Goal: Information Seeking & Learning: Learn about a topic

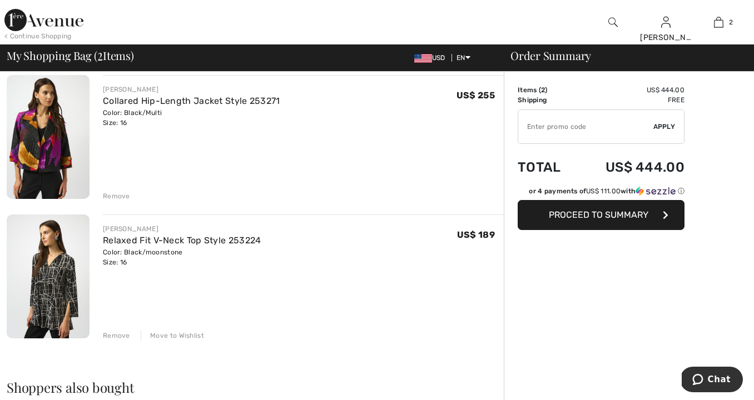
scroll to position [101, 0]
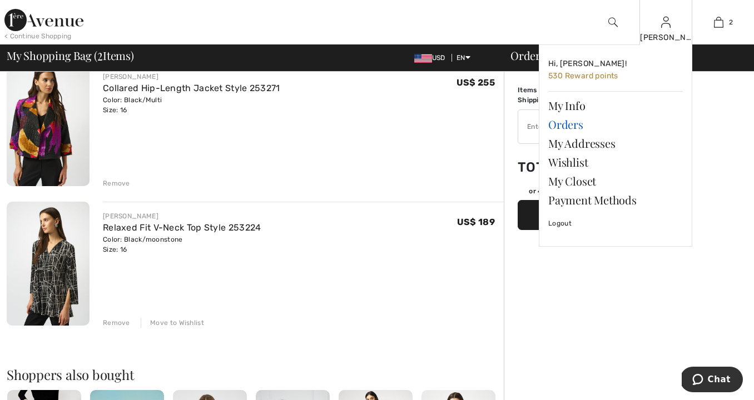
click at [567, 123] on link "Orders" at bounding box center [615, 124] width 134 height 19
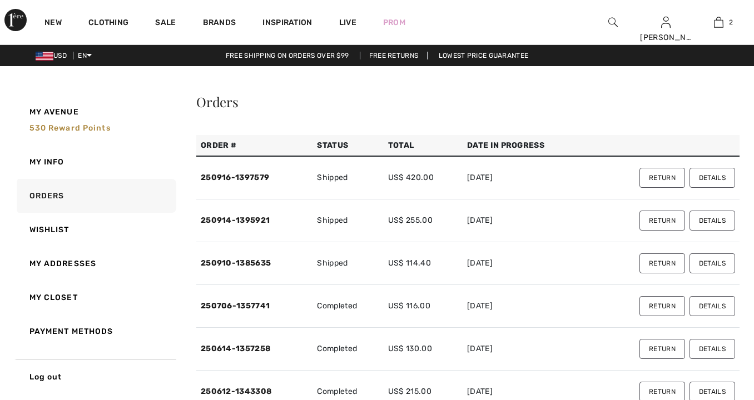
checkbox input "true"
click at [717, 180] on button "Details" at bounding box center [712, 178] width 46 height 20
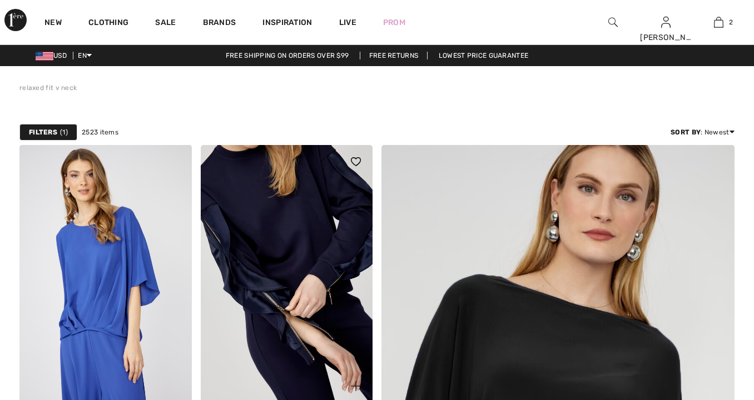
checkbox input "true"
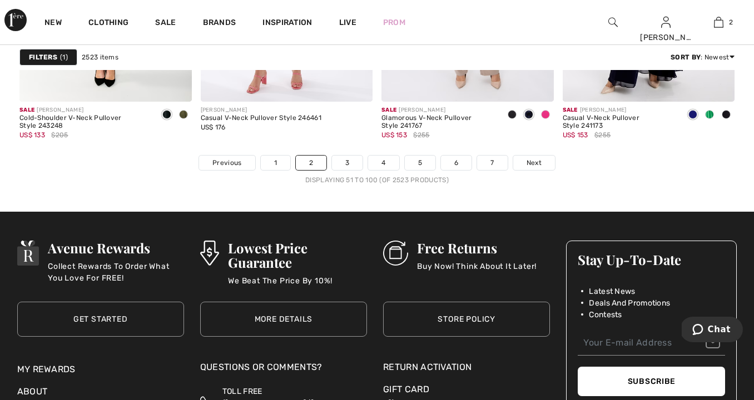
scroll to position [4824, 0]
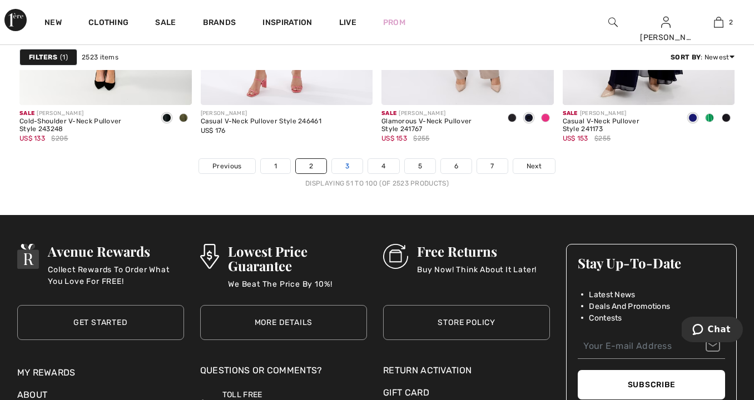
click at [341, 169] on link "3" at bounding box center [347, 166] width 31 height 14
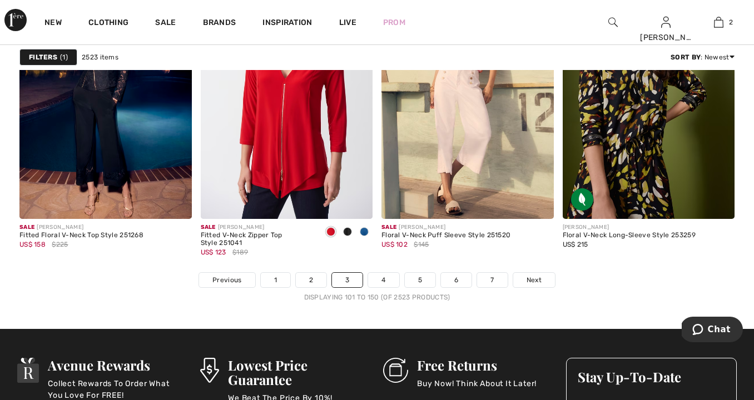
scroll to position [4732, 0]
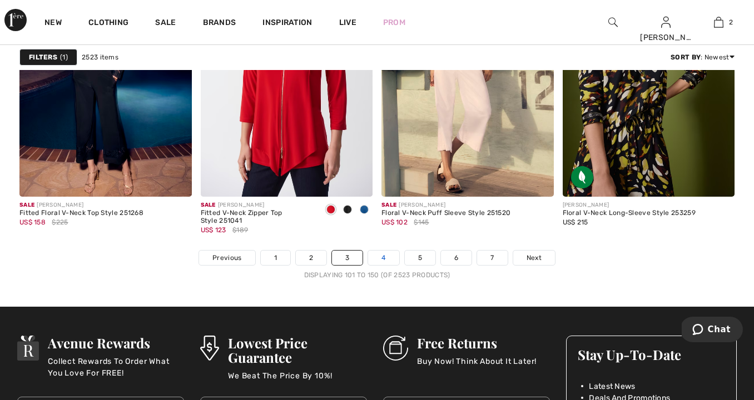
click at [379, 261] on link "4" at bounding box center [383, 258] width 31 height 14
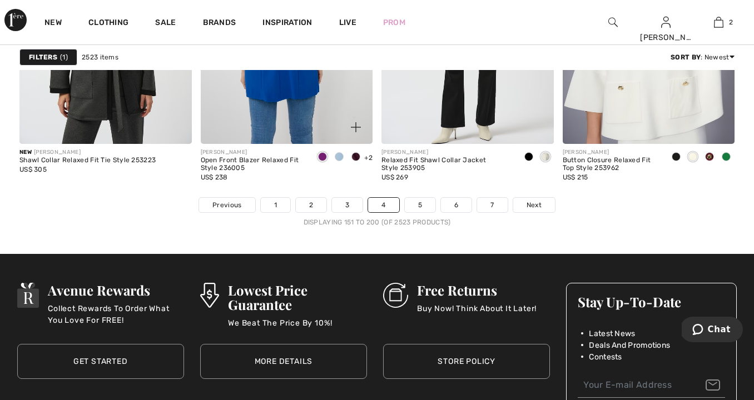
scroll to position [4786, 0]
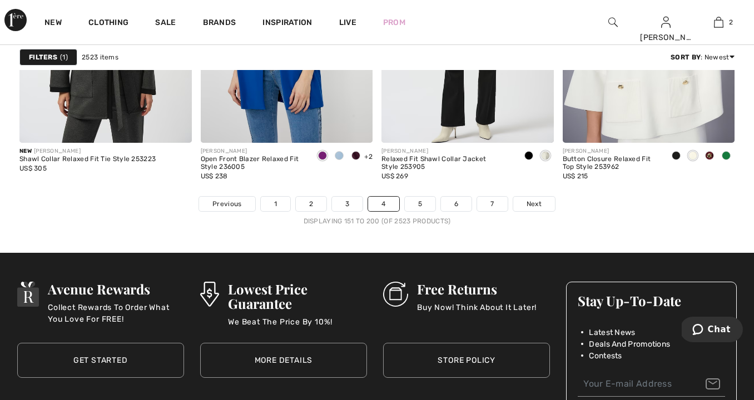
drag, startPoint x: 422, startPoint y: 205, endPoint x: 422, endPoint y: 218, distance: 12.8
click at [422, 205] on link "5" at bounding box center [420, 204] width 31 height 14
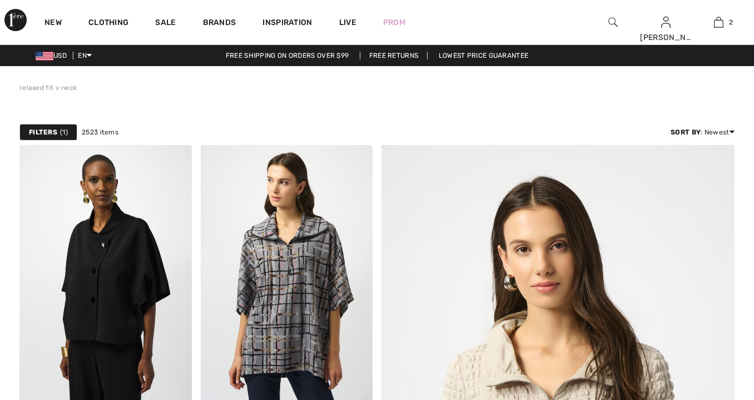
checkbox input "true"
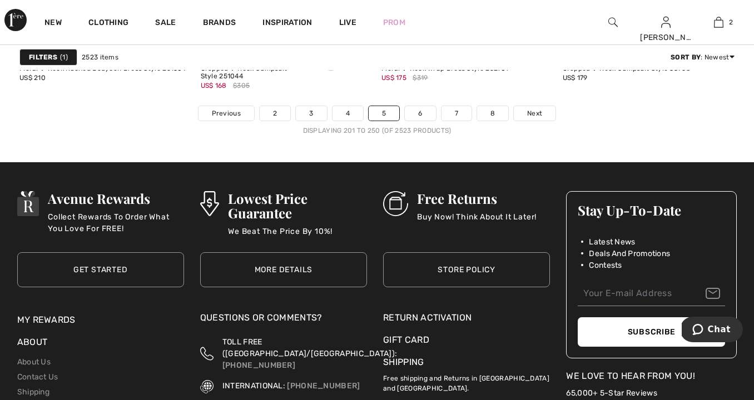
scroll to position [4877, 0]
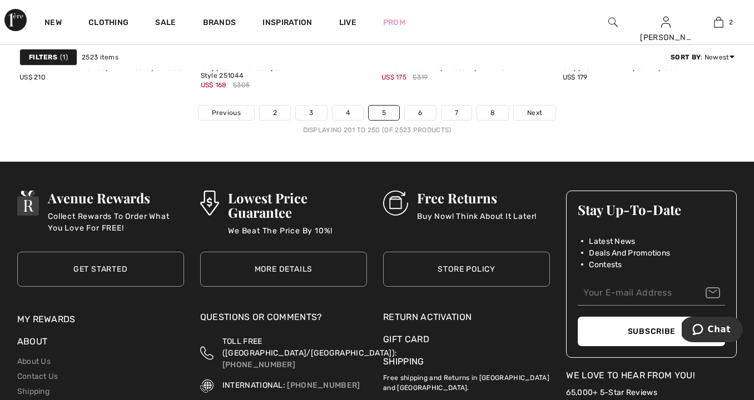
drag, startPoint x: 418, startPoint y: 114, endPoint x: 417, endPoint y: 145, distance: 31.1
click at [418, 114] on link "6" at bounding box center [420, 113] width 31 height 14
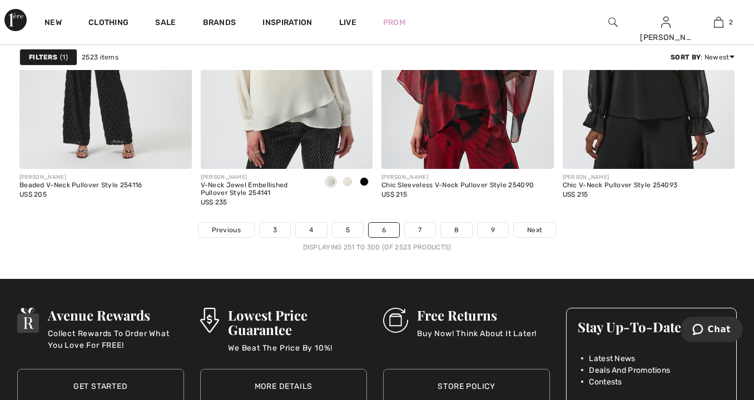
scroll to position [4763, 0]
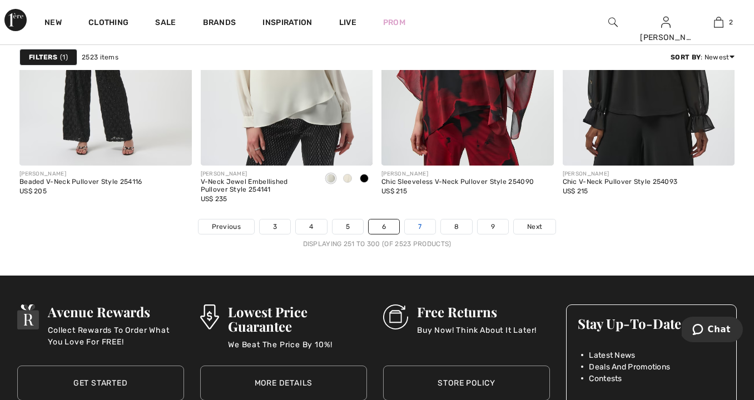
click at [423, 228] on link "7" at bounding box center [420, 227] width 30 height 14
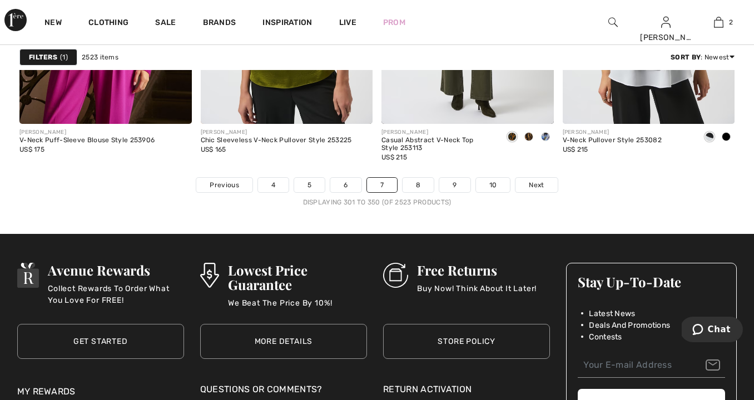
scroll to position [4822, 0]
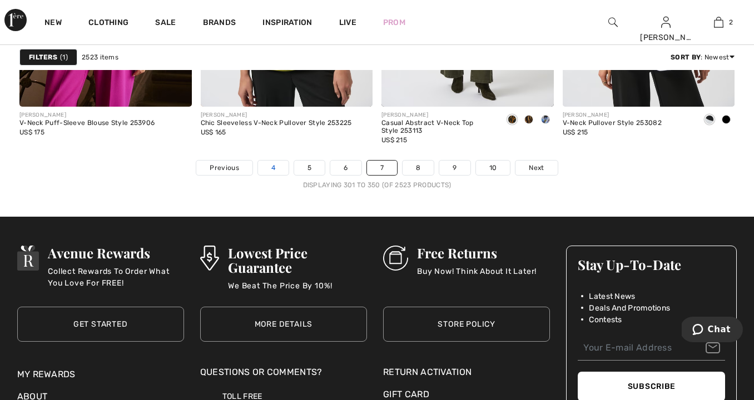
click at [262, 168] on link "4" at bounding box center [273, 168] width 31 height 14
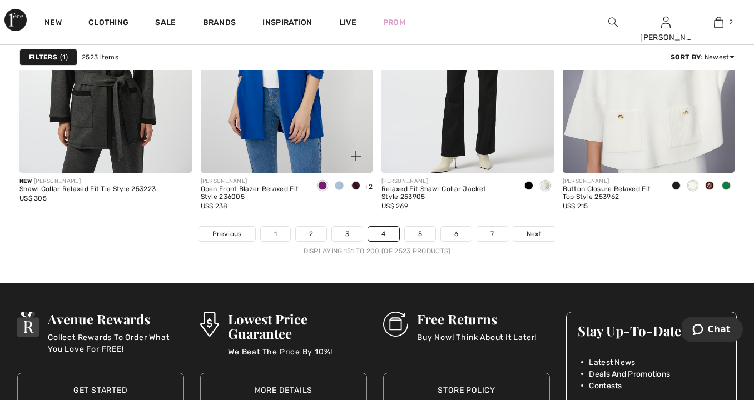
scroll to position [4762, 0]
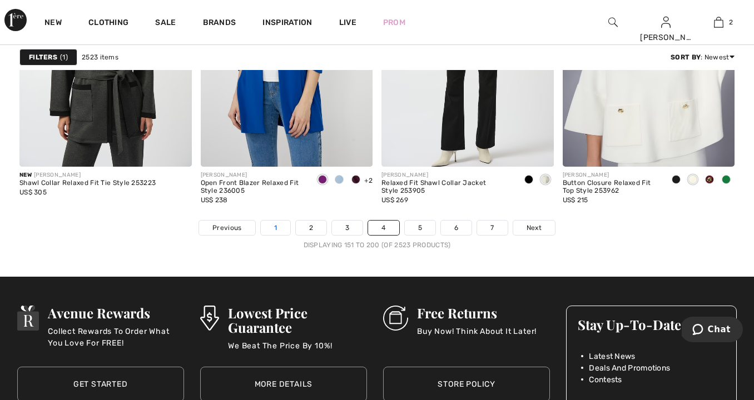
click at [275, 227] on link "1" at bounding box center [275, 228] width 29 height 14
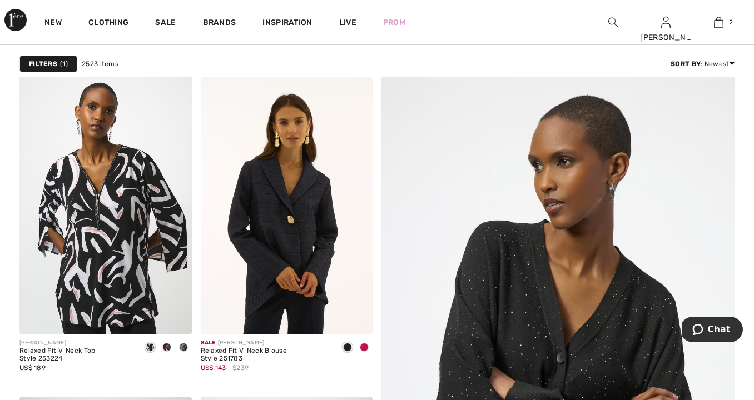
scroll to position [71, 0]
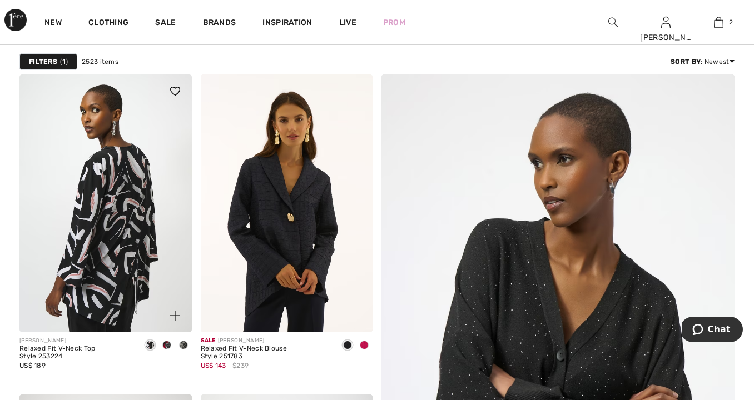
click at [145, 226] on img at bounding box center [105, 203] width 172 height 258
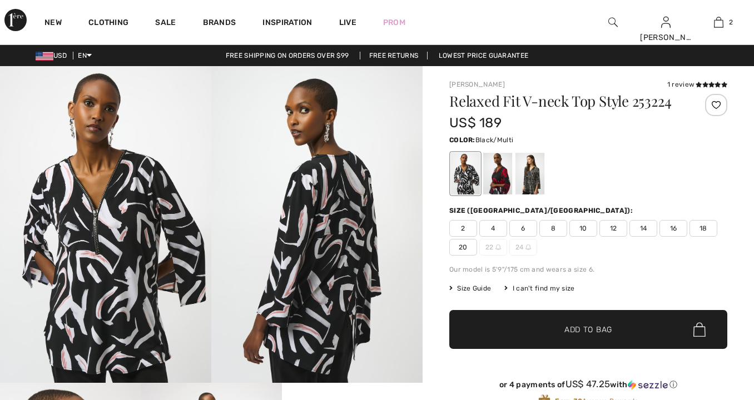
checkbox input "true"
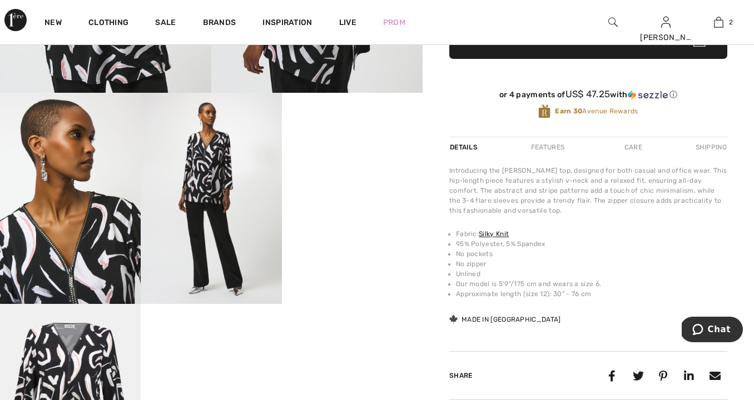
scroll to position [301, 0]
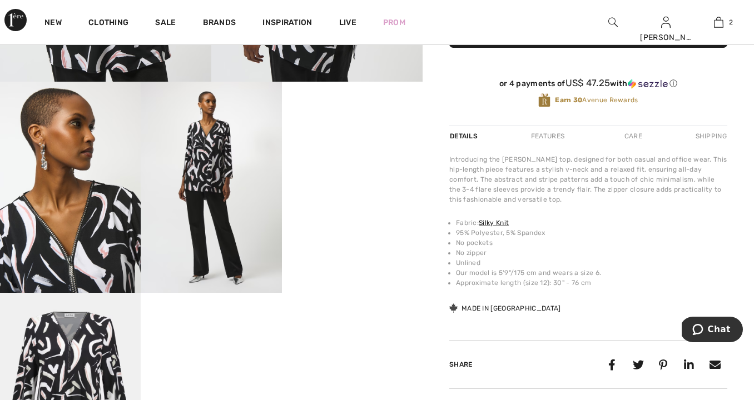
click at [328, 152] on video "Your browser does not support the video tag." at bounding box center [352, 117] width 141 height 71
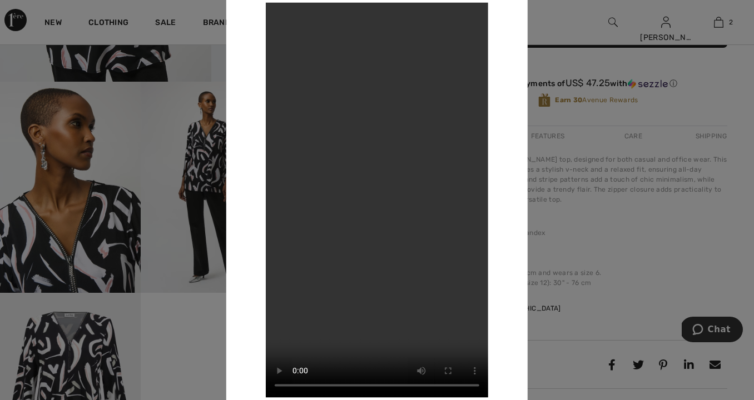
click at [544, 232] on div at bounding box center [377, 200] width 754 height 400
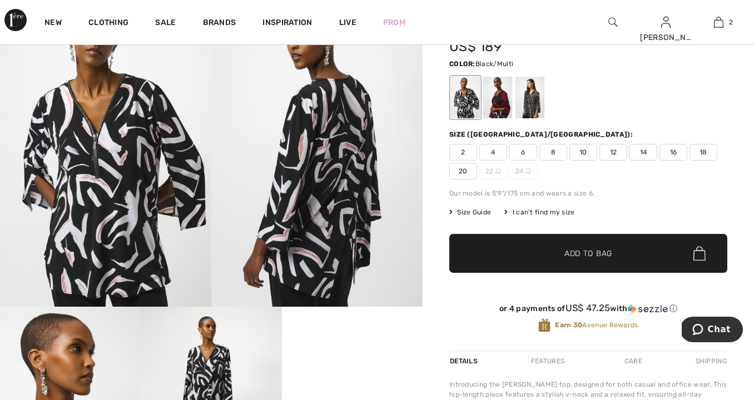
scroll to position [69, 0]
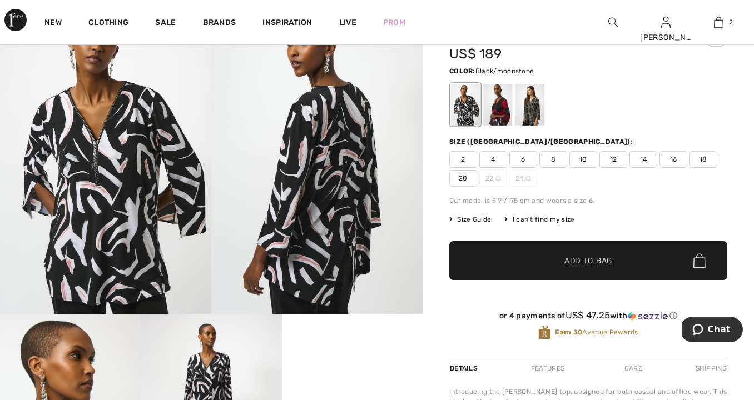
click at [531, 107] on div at bounding box center [529, 105] width 29 height 42
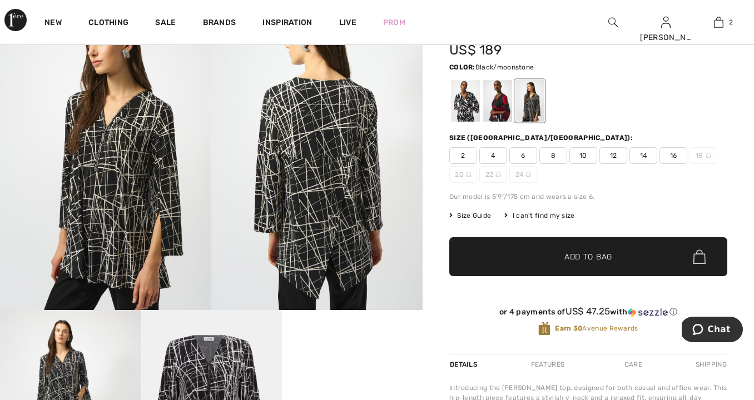
scroll to position [71, 0]
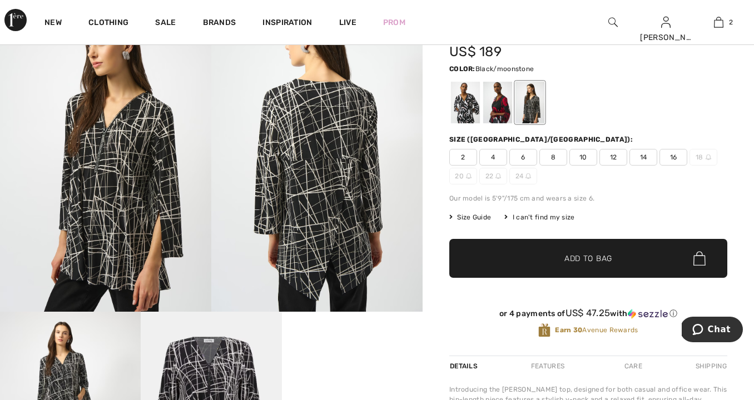
drag, startPoint x: 107, startPoint y: 193, endPoint x: 132, endPoint y: 198, distance: 25.5
click at [107, 193] on img at bounding box center [105, 153] width 211 height 317
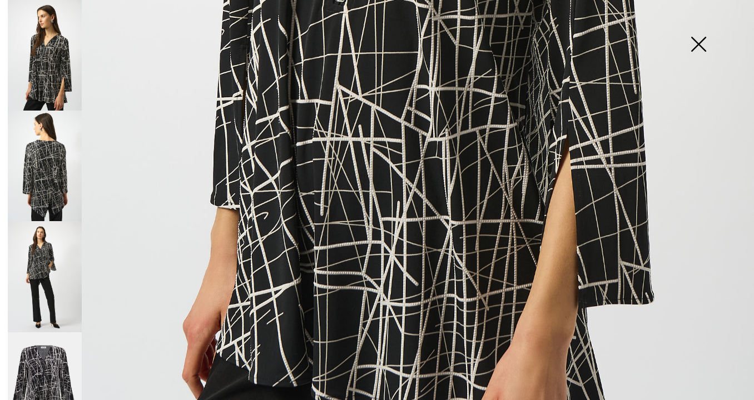
scroll to position [664, 0]
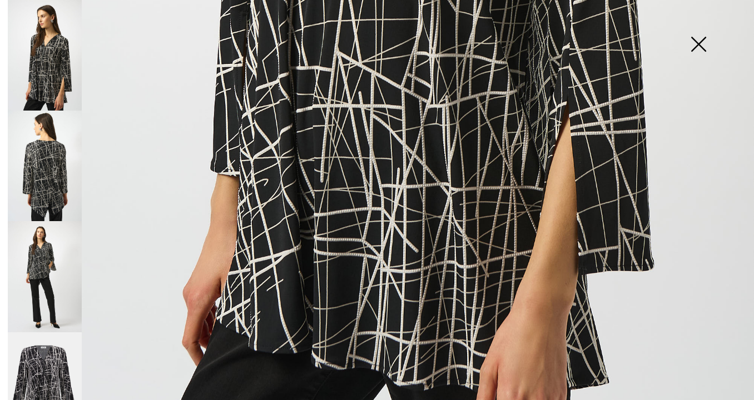
click at [46, 193] on img at bounding box center [45, 166] width 74 height 111
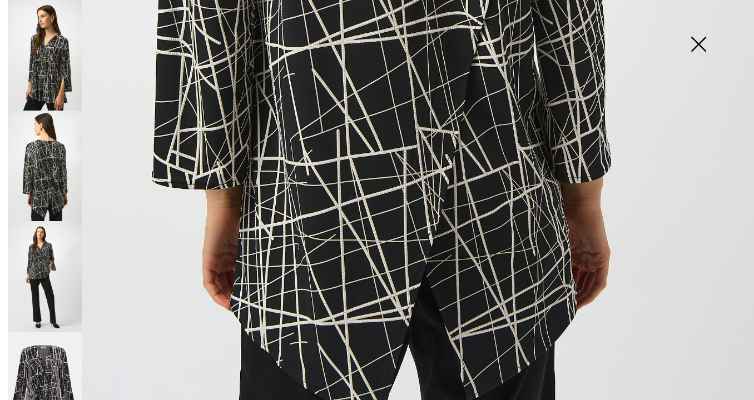
click at [46, 296] on img at bounding box center [45, 276] width 74 height 111
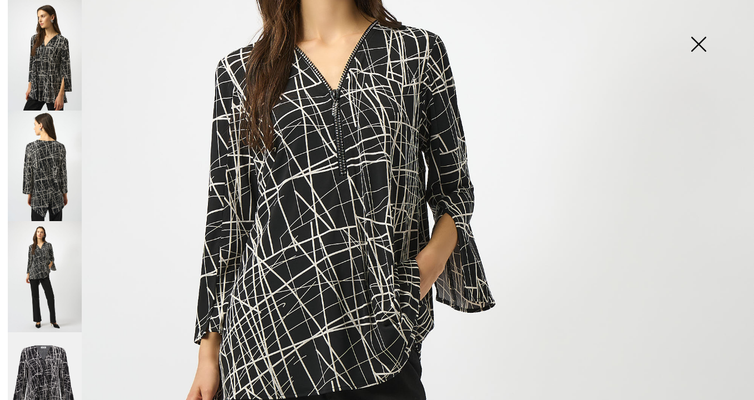
scroll to position [190, 0]
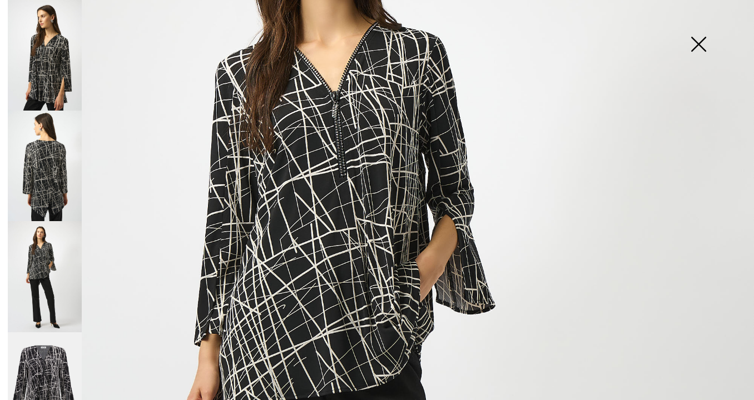
drag, startPoint x: 700, startPoint y: 41, endPoint x: 696, endPoint y: 48, distance: 7.5
click at [700, 41] on img at bounding box center [698, 45] width 56 height 57
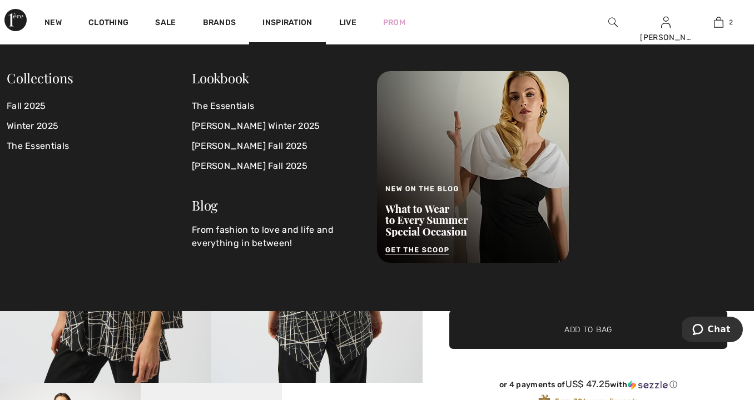
scroll to position [0, 0]
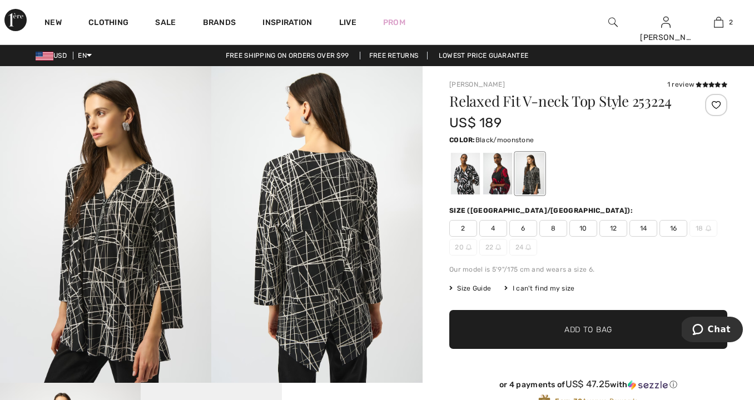
click at [474, 289] on span "Size Guide" at bounding box center [470, 288] width 42 height 10
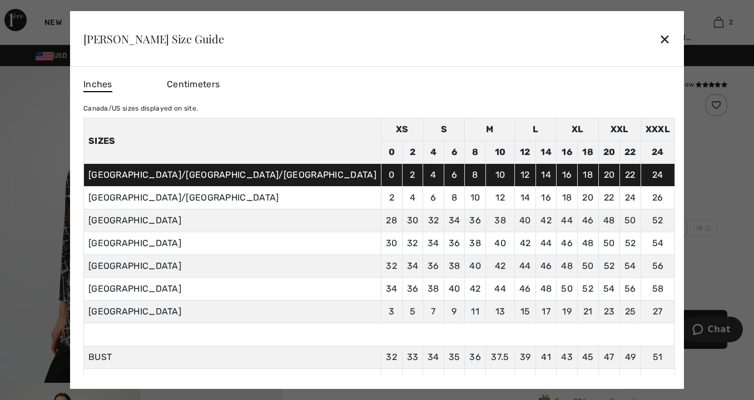
click at [644, 146] on div at bounding box center [377, 200] width 754 height 400
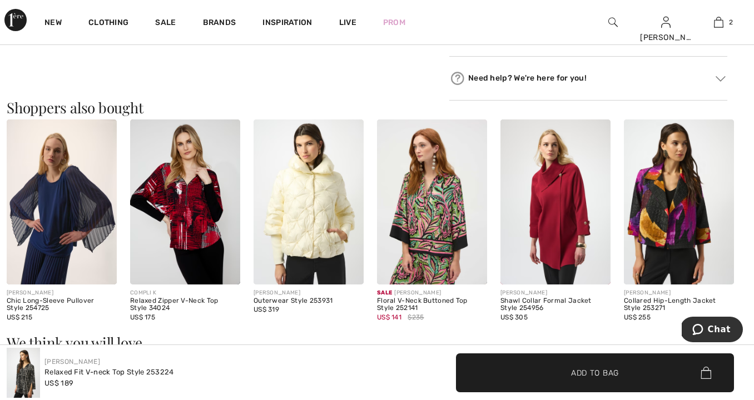
scroll to position [654, 0]
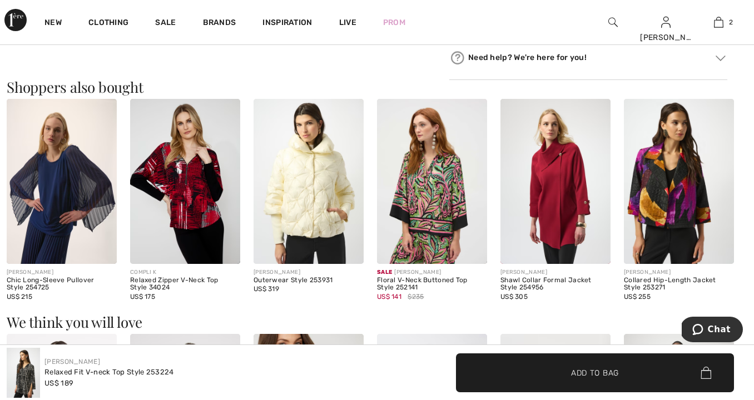
click at [214, 183] on img at bounding box center [185, 181] width 110 height 165
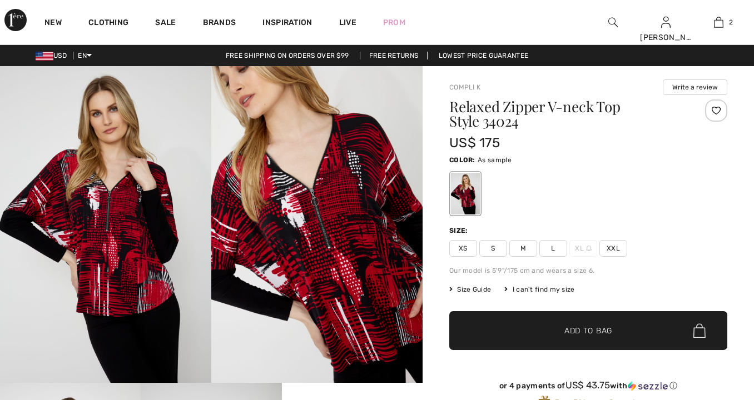
checkbox input "true"
click at [477, 287] on span "Size Guide" at bounding box center [470, 290] width 42 height 10
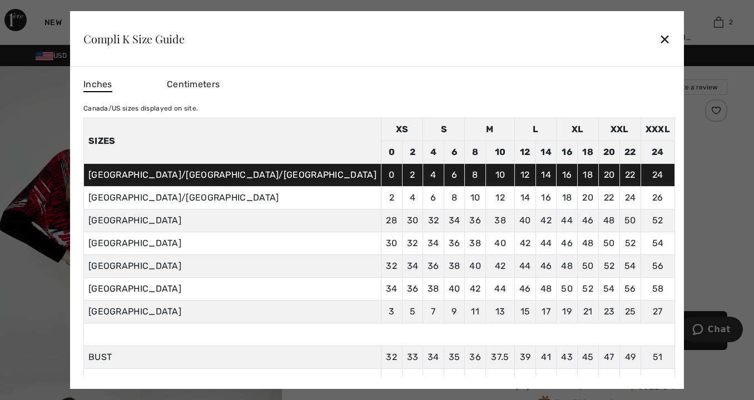
drag, startPoint x: 657, startPoint y: 181, endPoint x: 654, endPoint y: 187, distance: 7.2
click at [657, 181] on div at bounding box center [377, 200] width 754 height 400
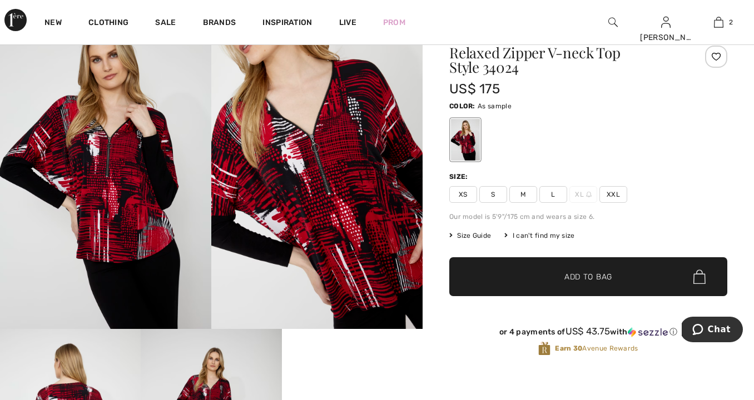
scroll to position [55, 0]
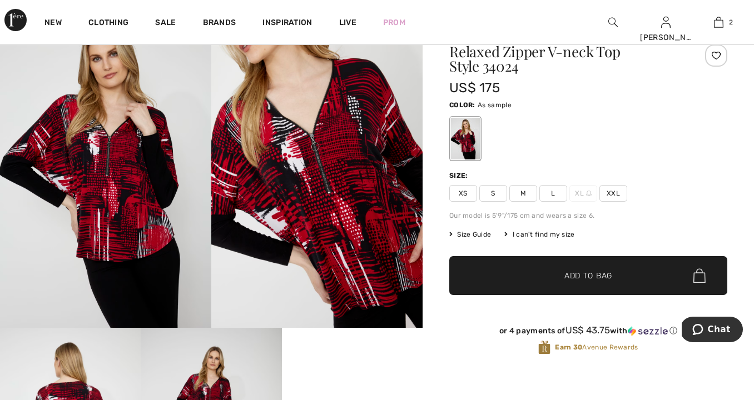
click at [481, 234] on span "Size Guide" at bounding box center [470, 235] width 42 height 10
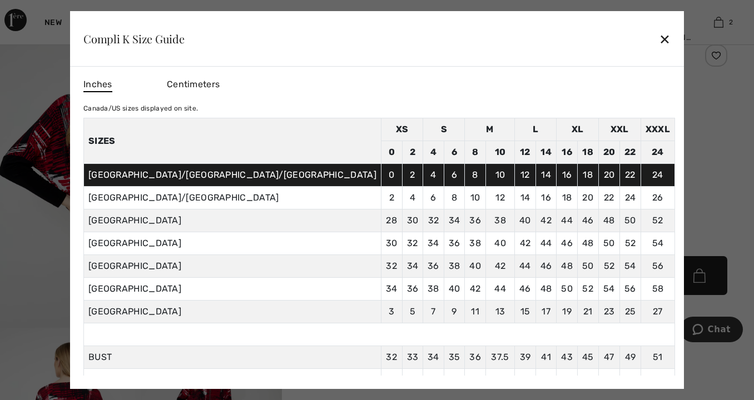
click at [639, 223] on div at bounding box center [377, 200] width 754 height 400
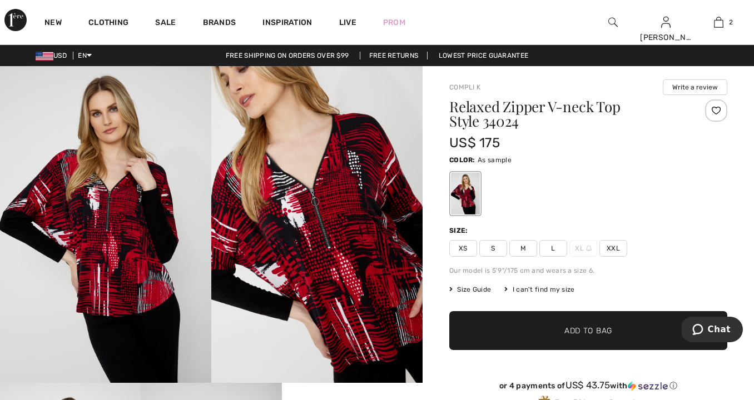
scroll to position [0, 0]
